Goal: Information Seeking & Learning: Check status

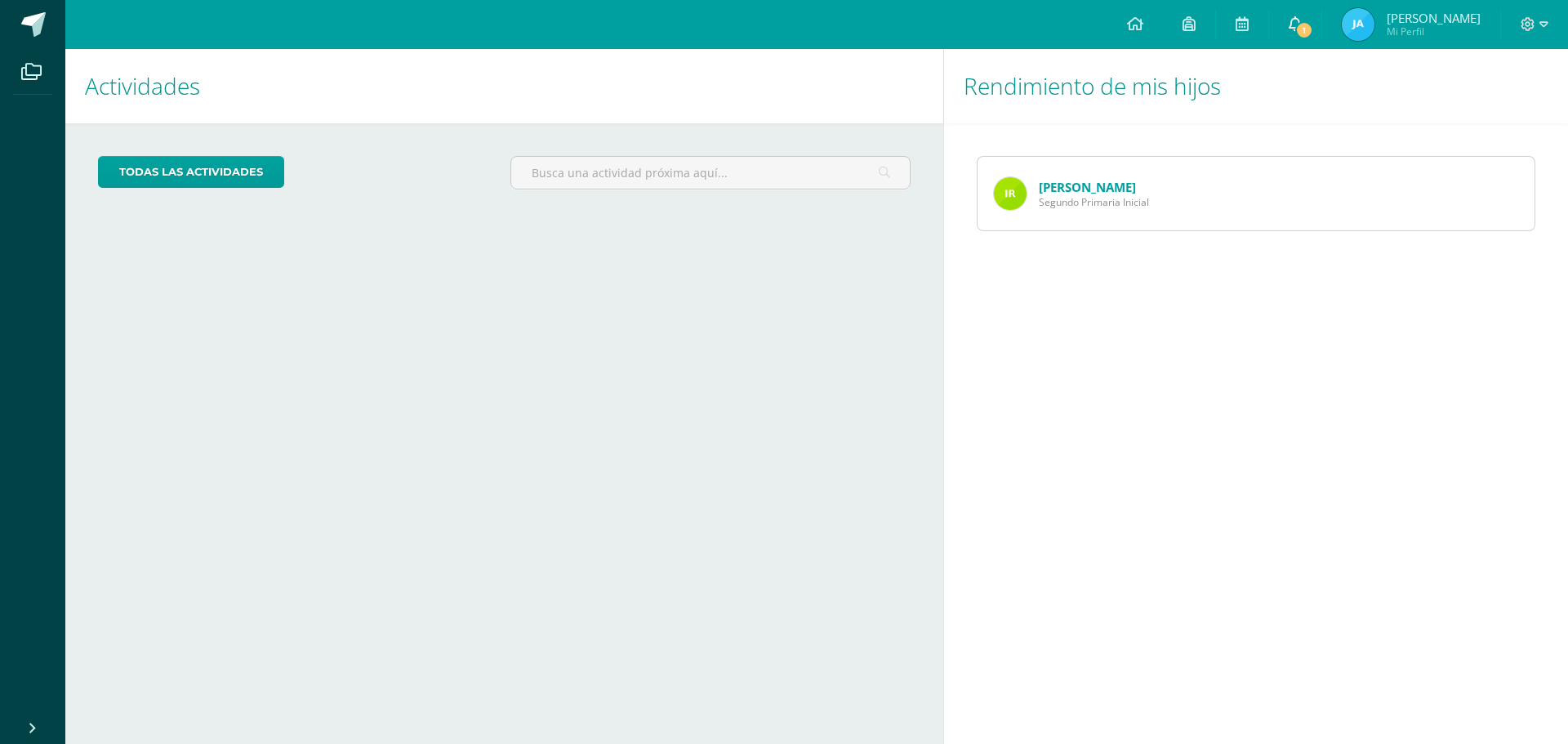
click at [1283, 21] on link "1" at bounding box center [1295, 24] width 52 height 49
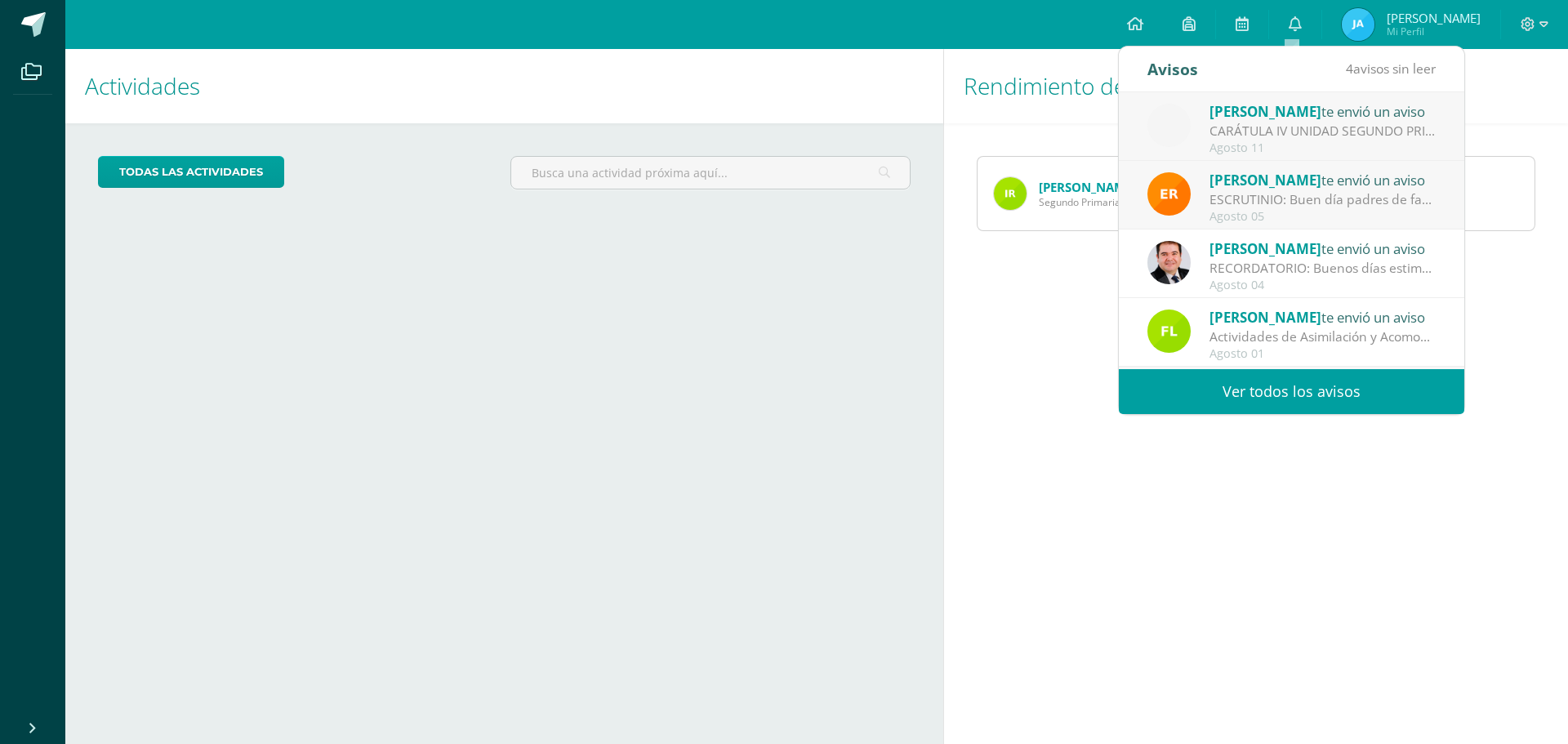
click at [1297, 127] on div "CARÁTULA IV UNIDAD SEGUNDO PRIMARIA - INFORMÁTICA: Buenas tardes es un gusto sa…" at bounding box center [1322, 131] width 227 height 19
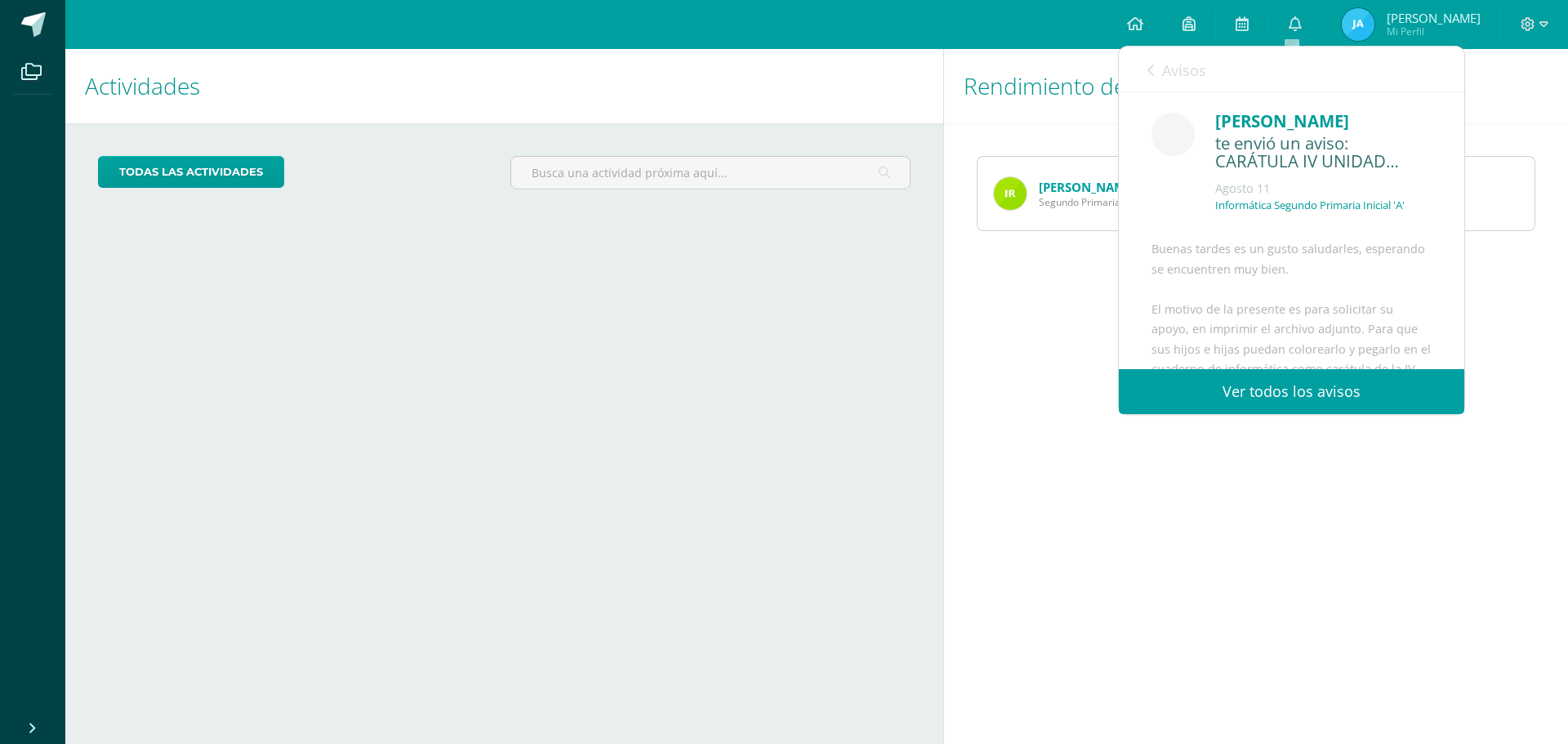
click at [1296, 398] on link "Ver todos los avisos" at bounding box center [1291, 391] width 346 height 44
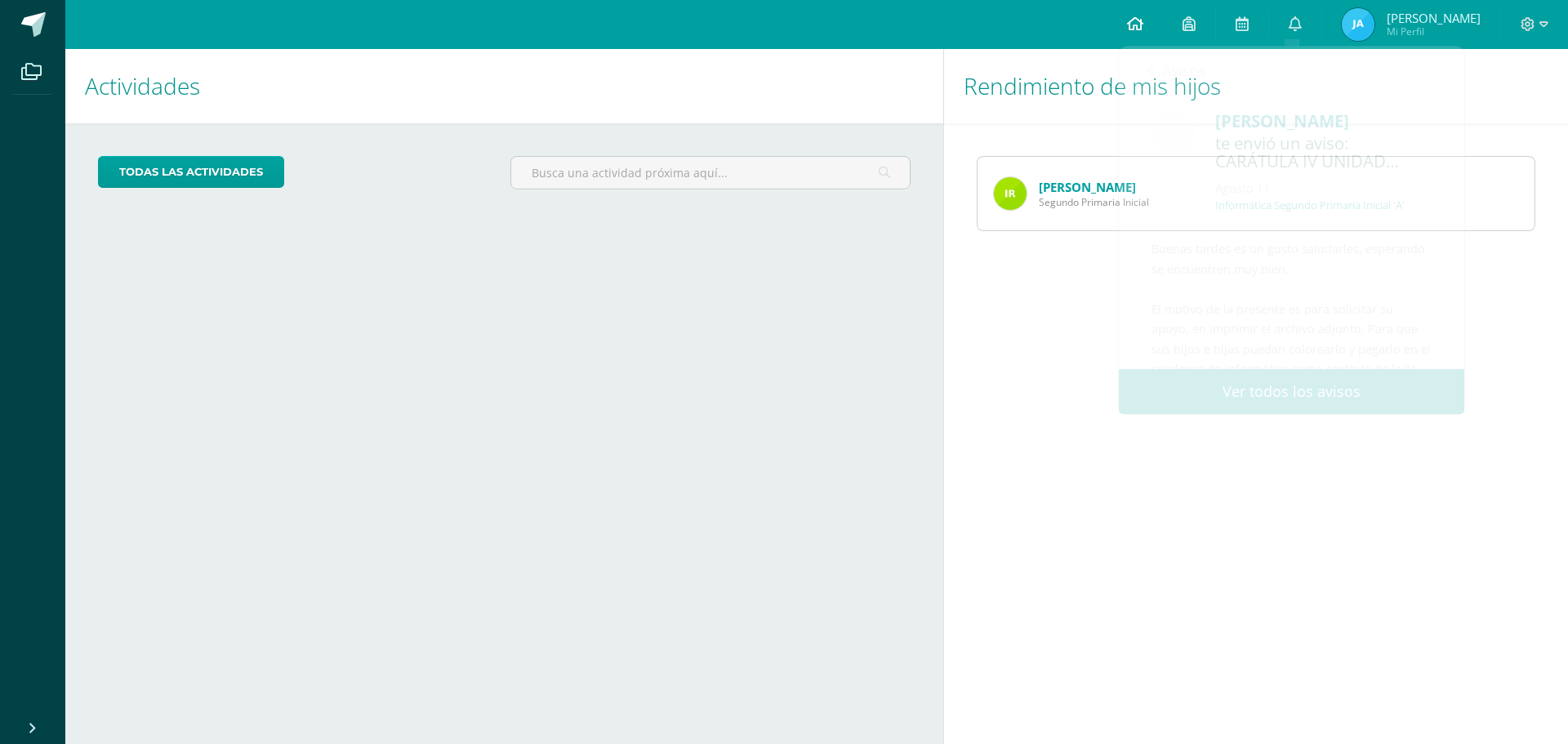
click at [1127, 20] on icon at bounding box center [1135, 24] width 17 height 15
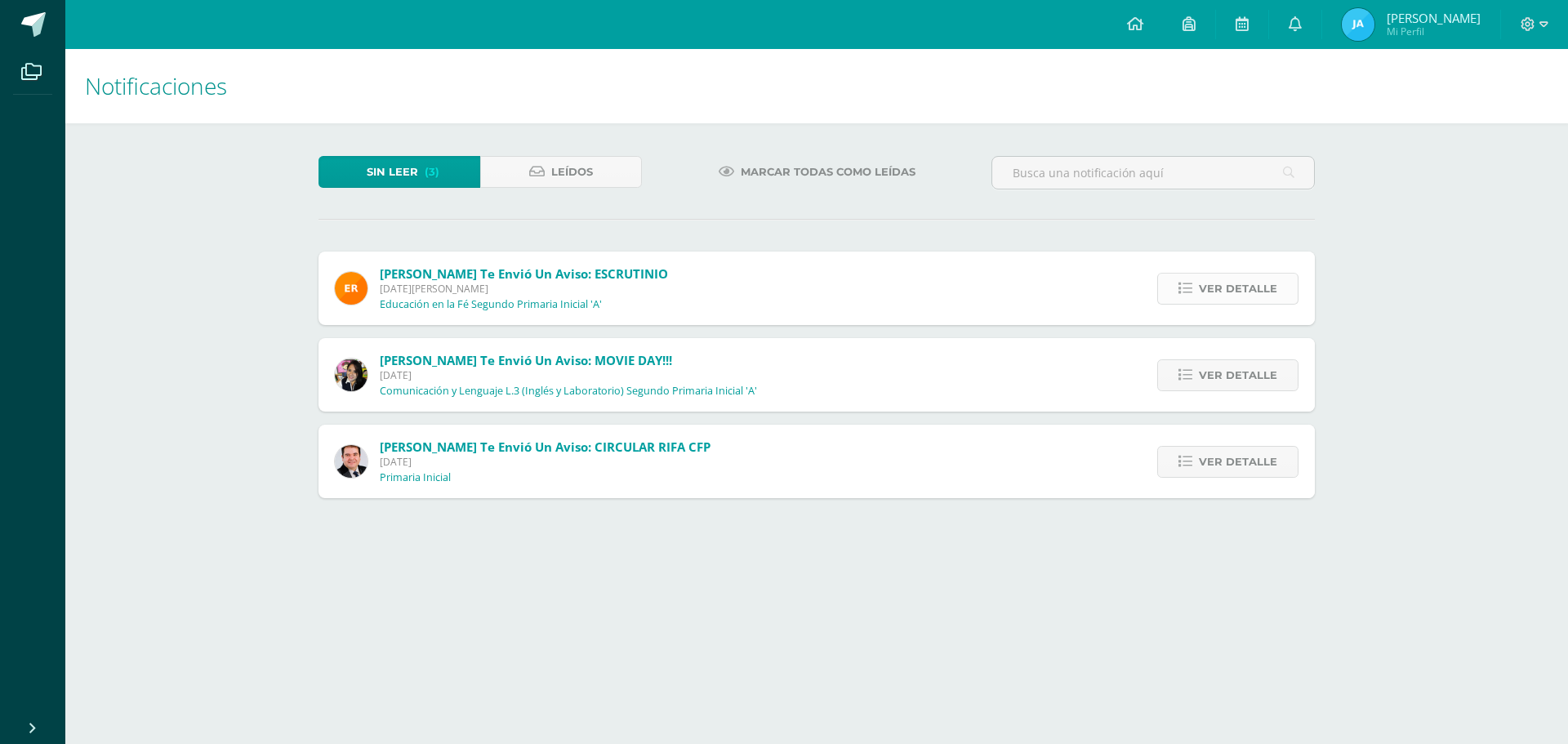
click at [1246, 288] on span "Ver detalle" at bounding box center [1237, 288] width 79 height 31
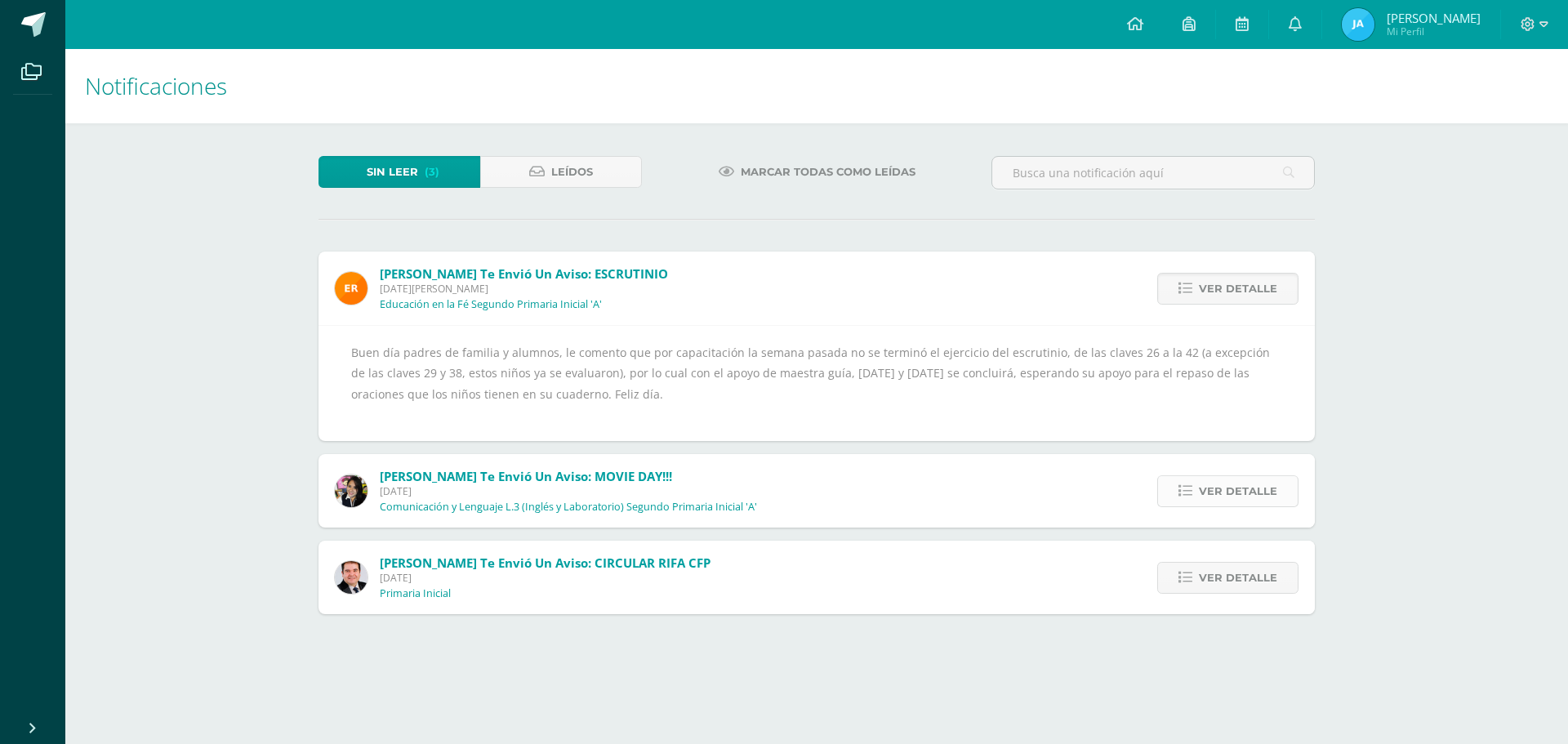
click at [1189, 484] on icon at bounding box center [1184, 490] width 14 height 14
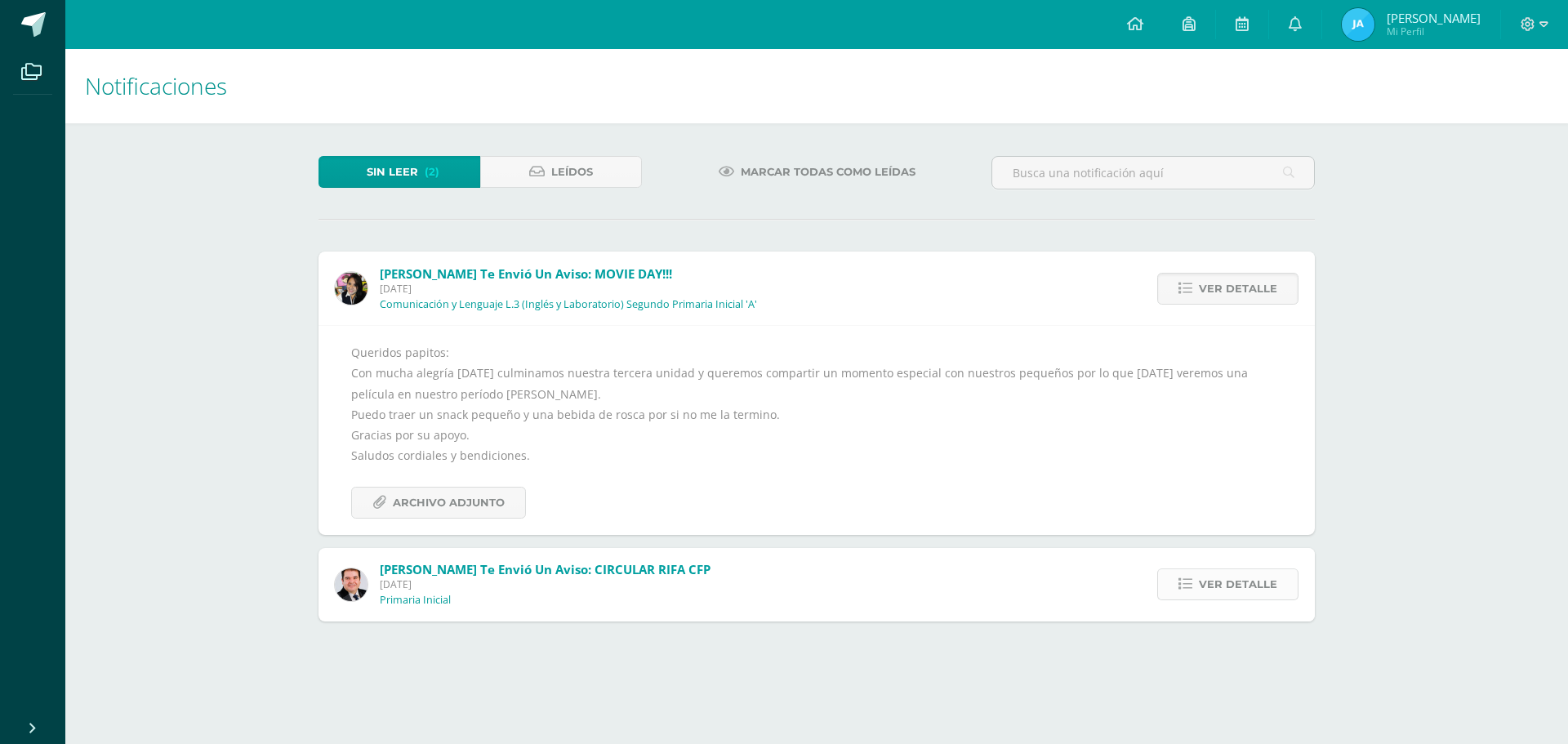
click at [1189, 580] on icon at bounding box center [1184, 584] width 14 height 14
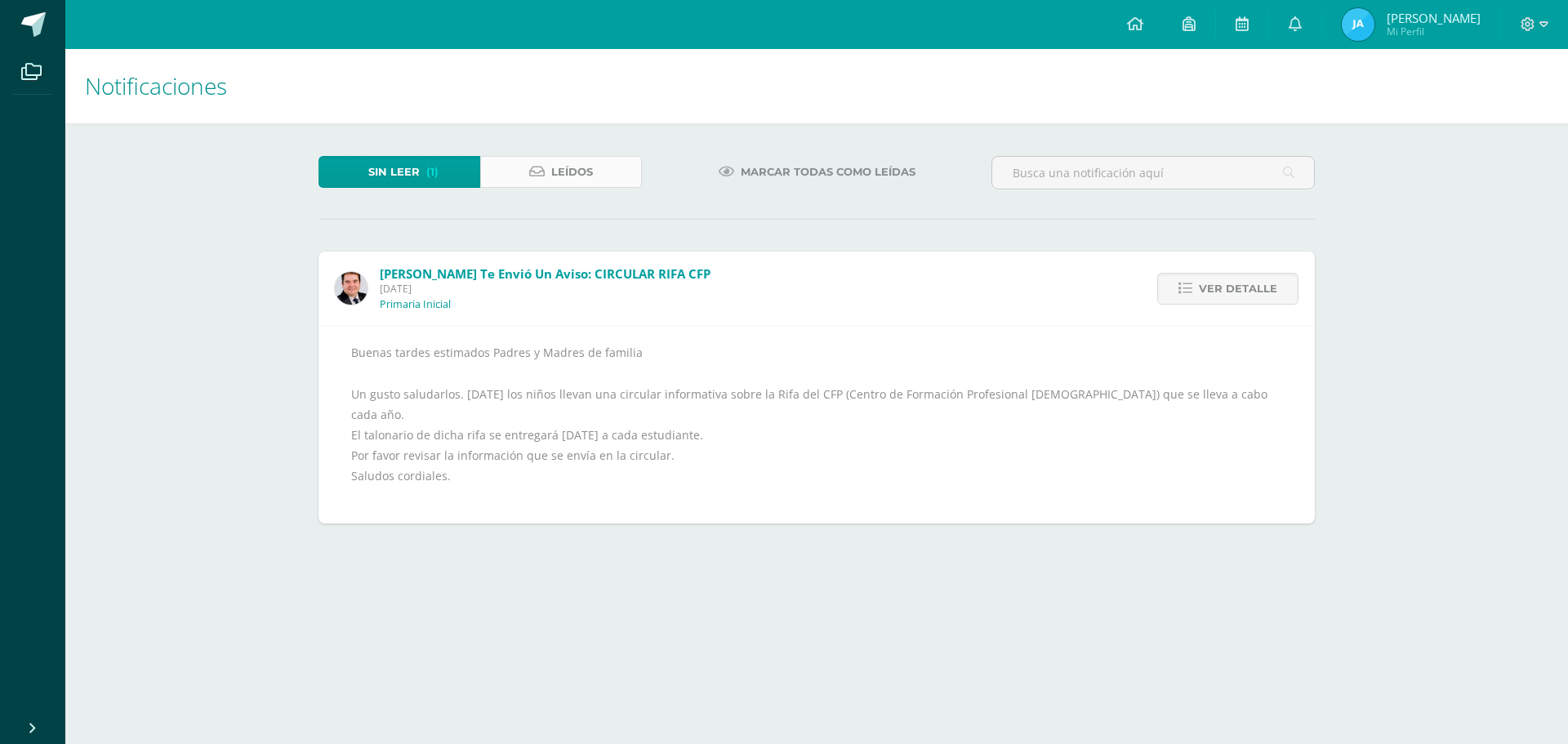
click at [563, 173] on span "Leídos" at bounding box center [572, 171] width 42 height 31
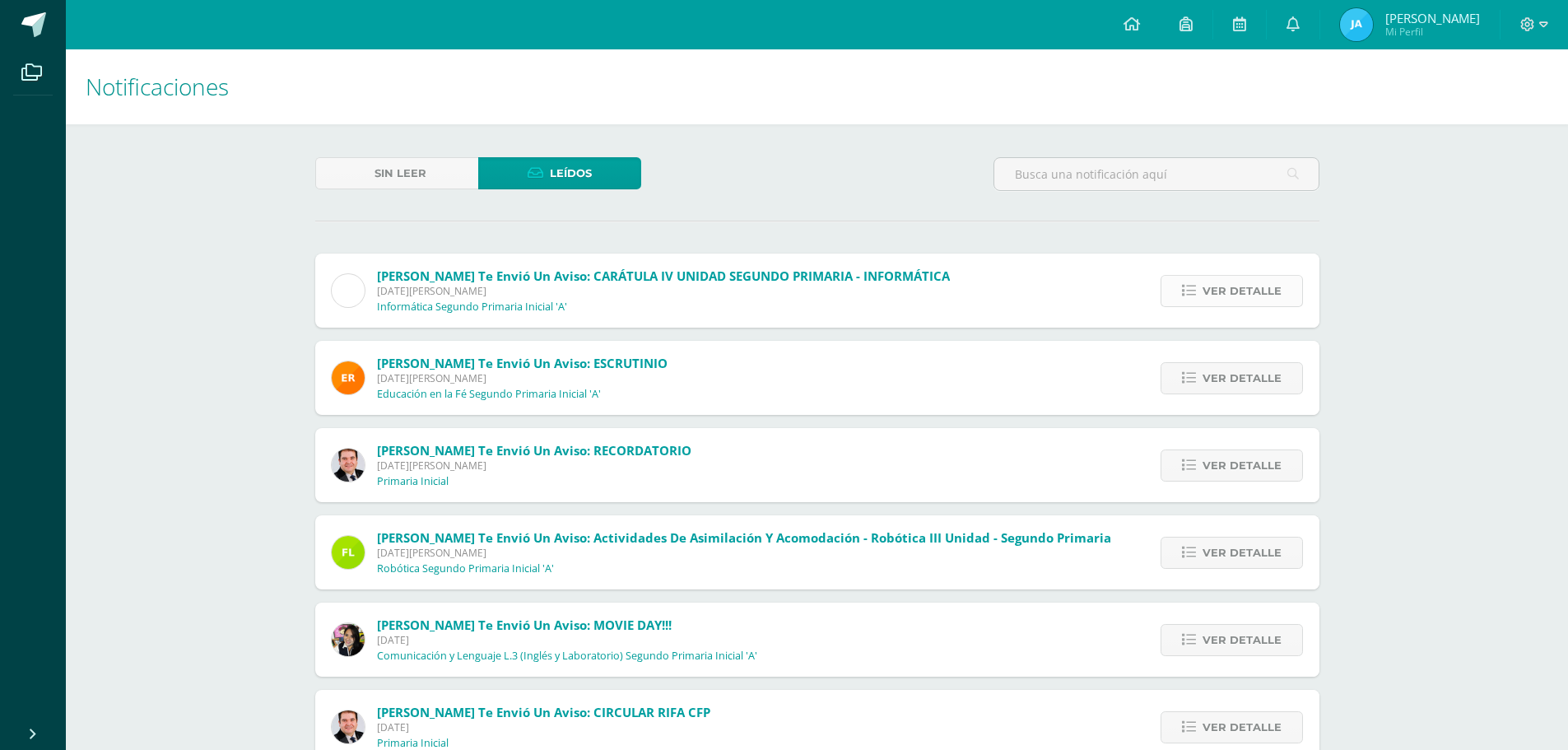
click at [1187, 290] on icon at bounding box center [1189, 290] width 14 height 14
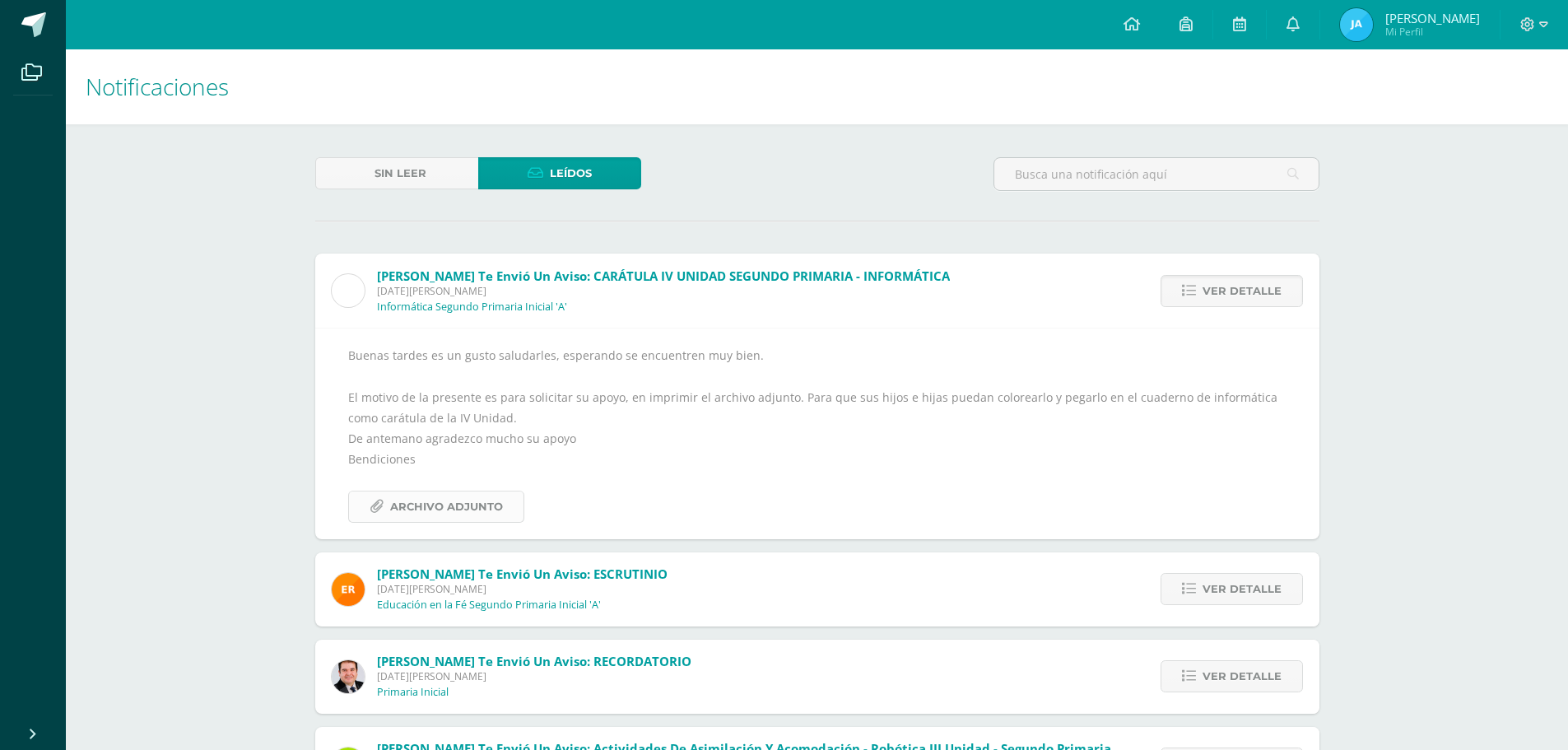
click at [382, 500] on icon at bounding box center [377, 506] width 14 height 14
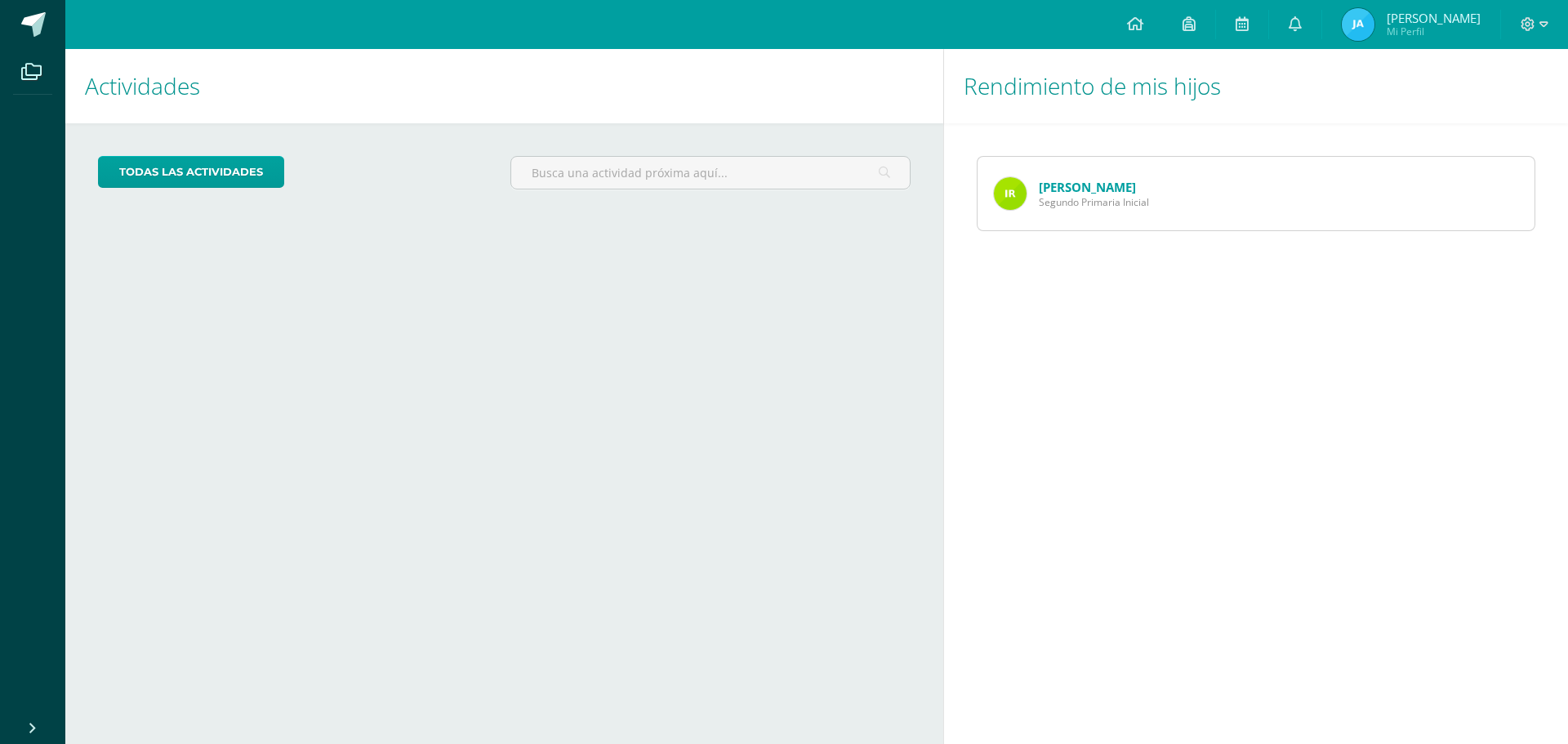
click at [1050, 182] on link "[PERSON_NAME]" at bounding box center [1087, 187] width 97 height 17
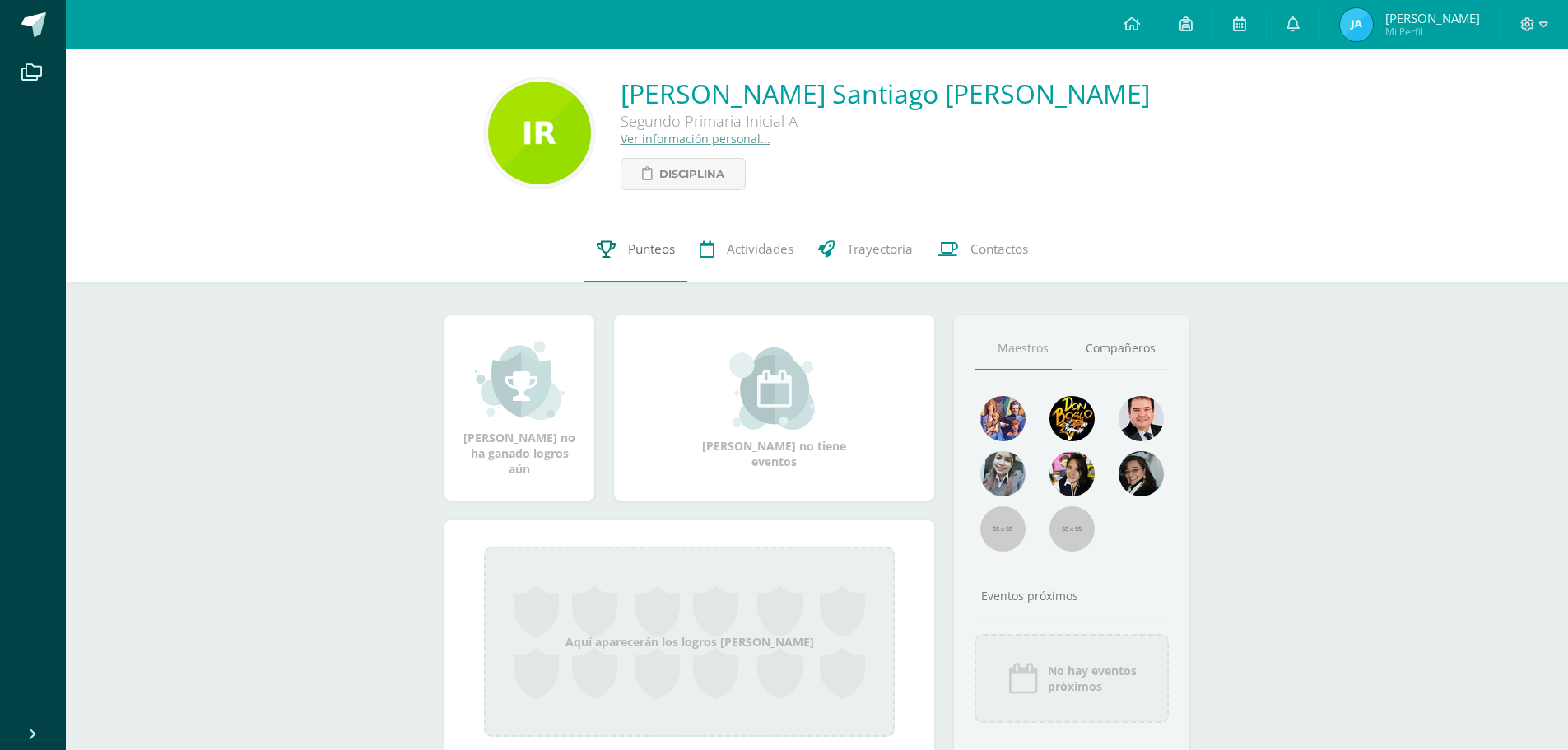
click at [644, 244] on span "Punteos" at bounding box center [651, 248] width 47 height 18
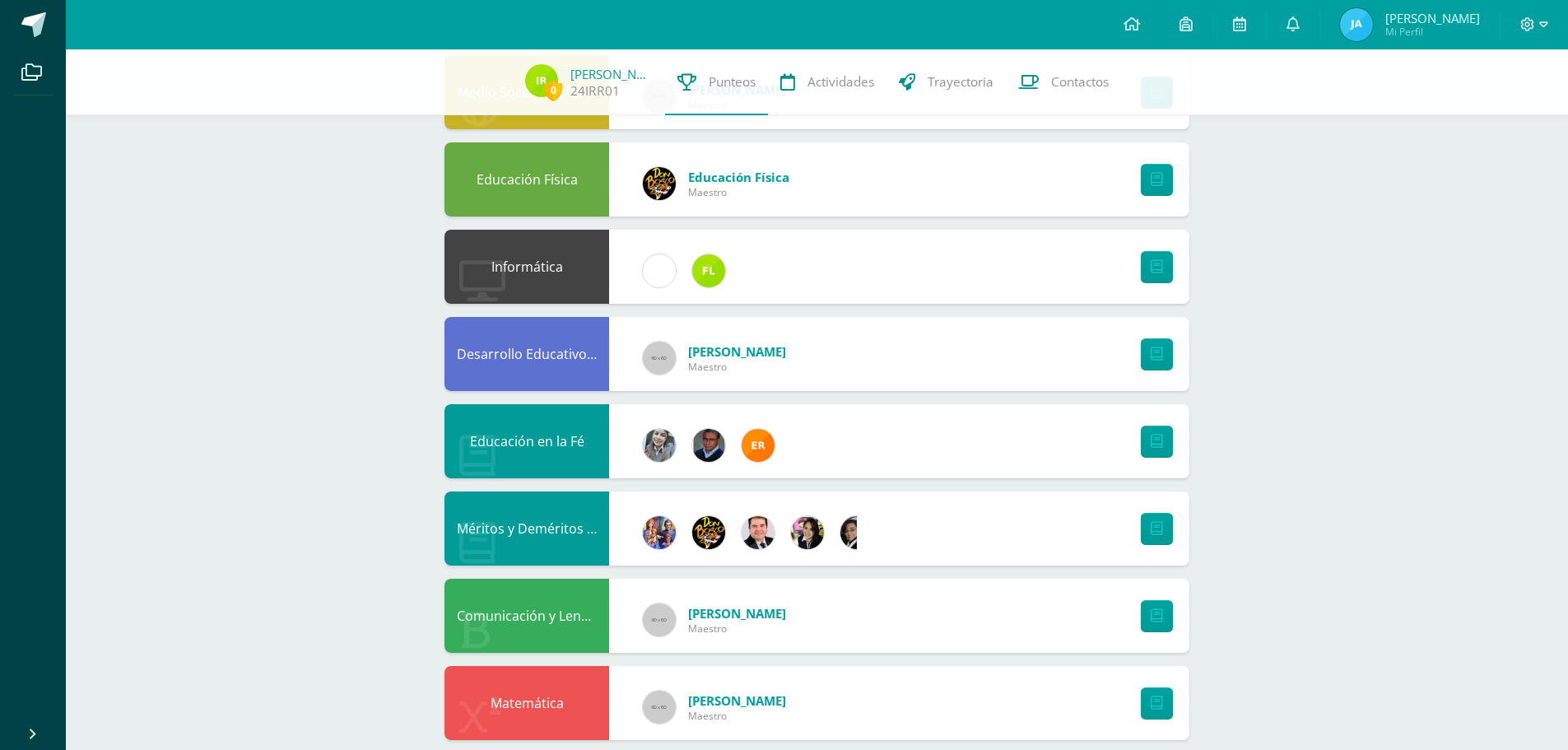
scroll to position [412, 0]
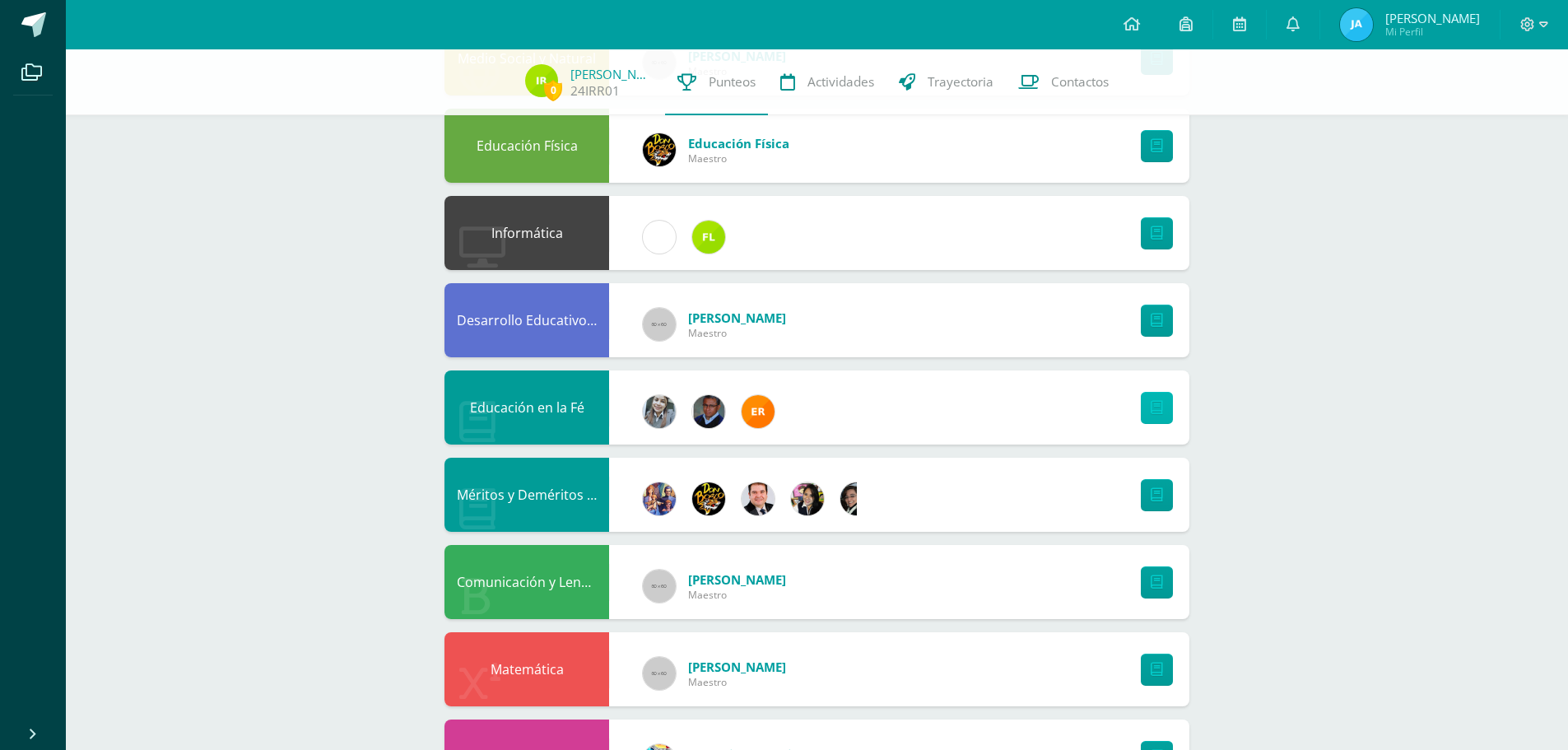
click at [1159, 404] on icon at bounding box center [1157, 407] width 12 height 14
click at [1166, 667] on link at bounding box center [1157, 670] width 32 height 32
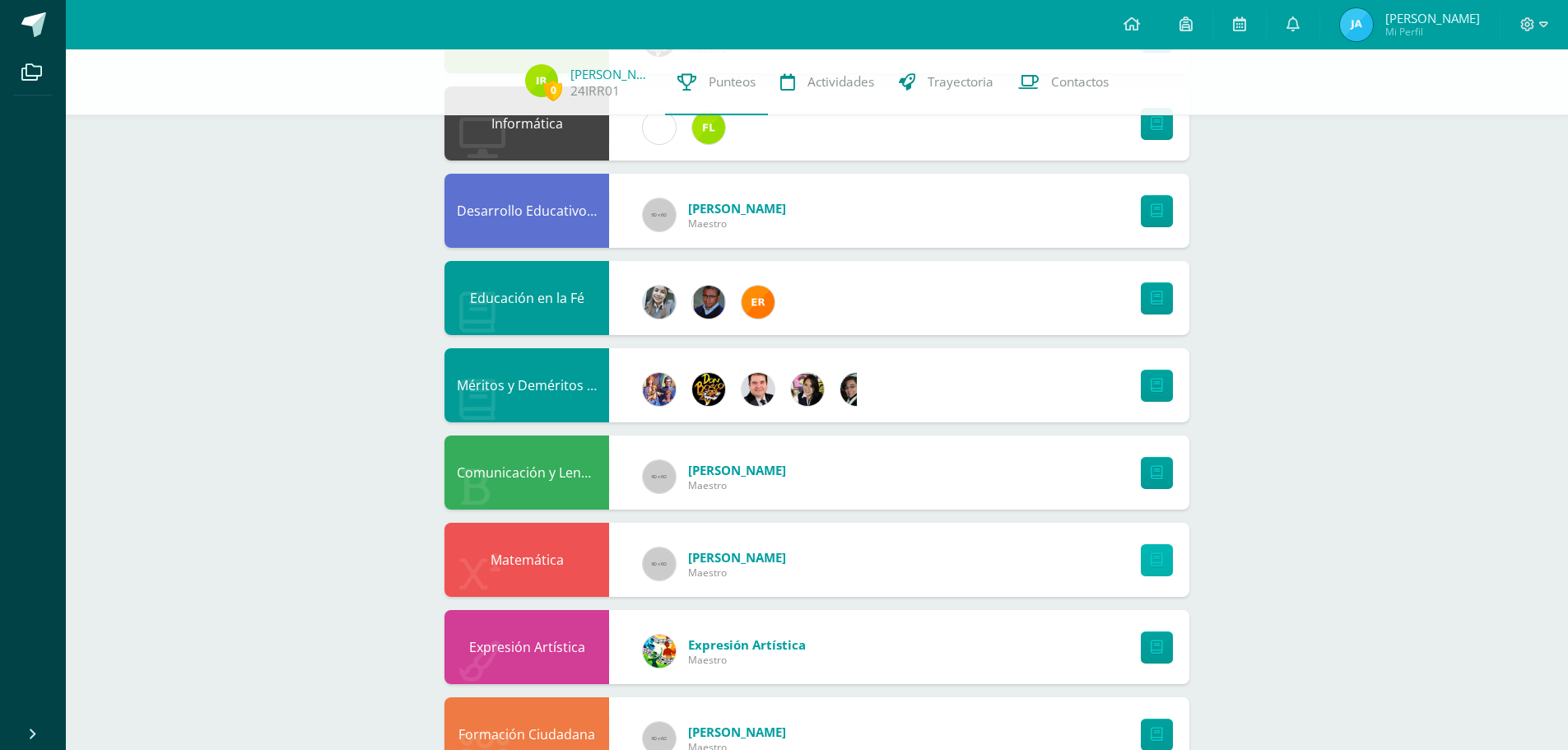
scroll to position [575, 0]
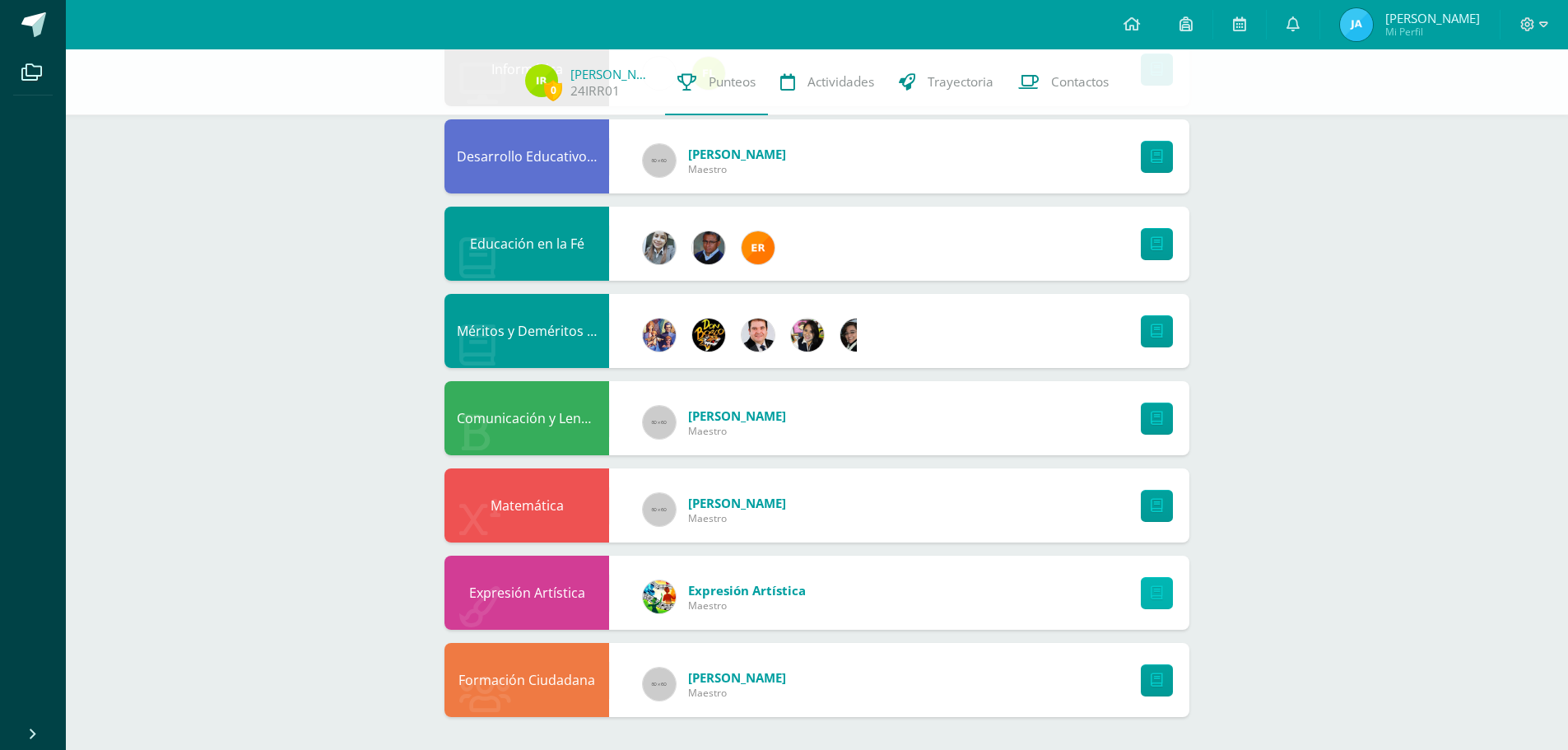
click at [1150, 597] on link at bounding box center [1157, 593] width 32 height 32
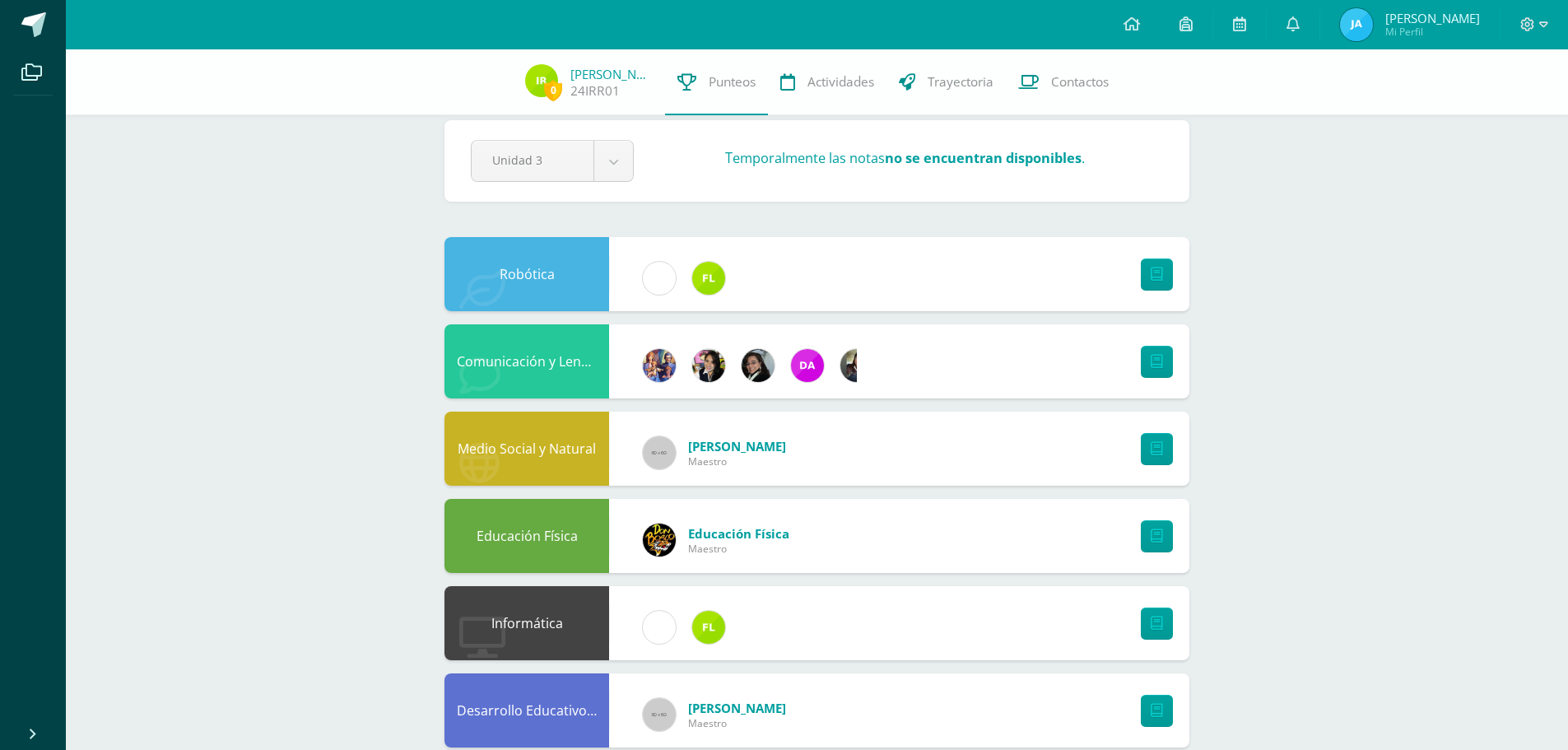
scroll to position [0, 0]
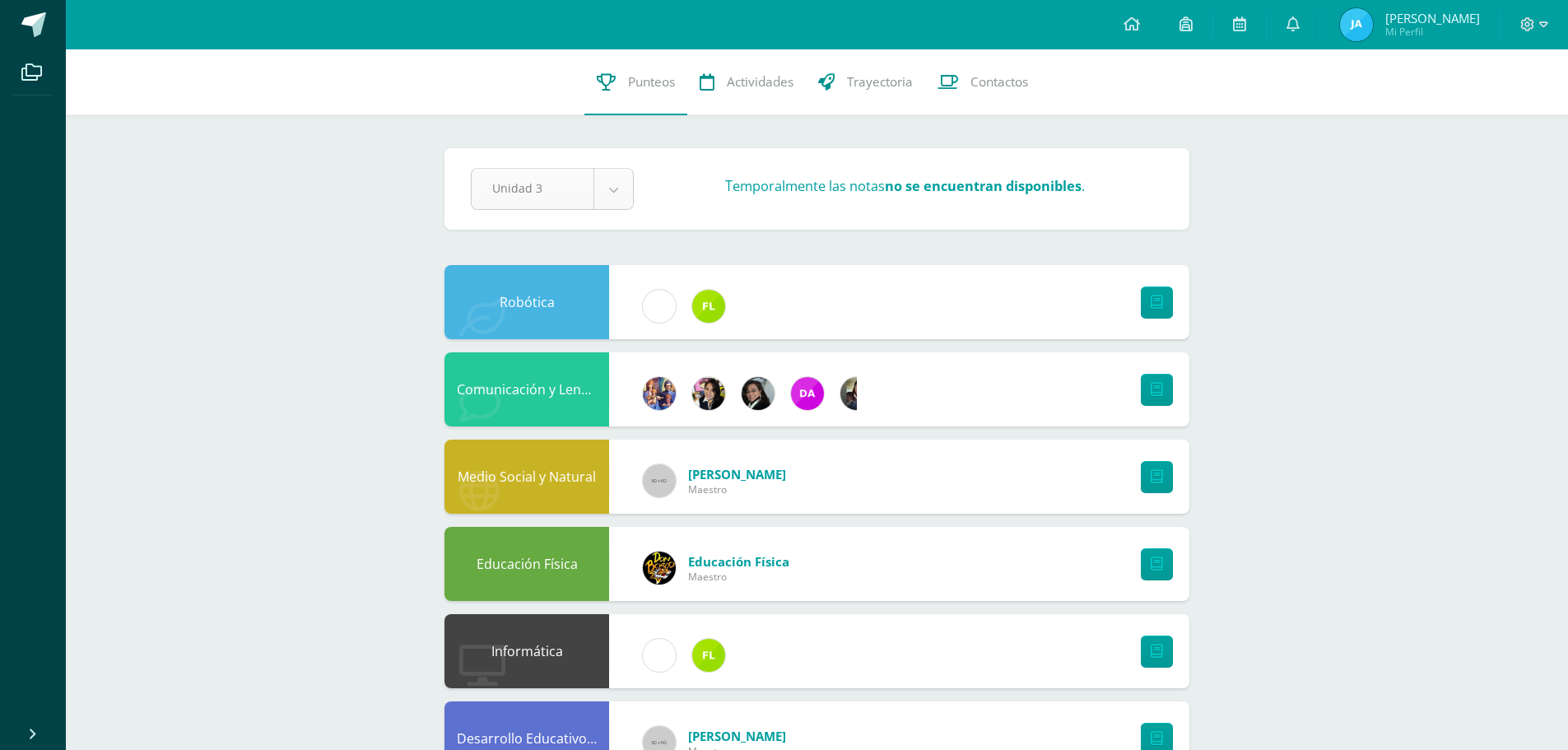
click at [632, 177] on body "Archivos Cerrar panel Configuración Cerrar sesión [PERSON_NAME] Mi Perfil Aviso…" at bounding box center [784, 665] width 1568 height 1331
